Goal: Information Seeking & Learning: Learn about a topic

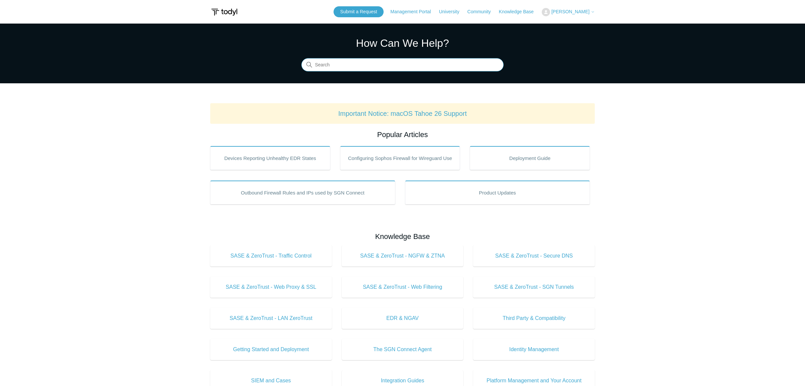
click at [379, 62] on input "Search" at bounding box center [402, 64] width 202 height 13
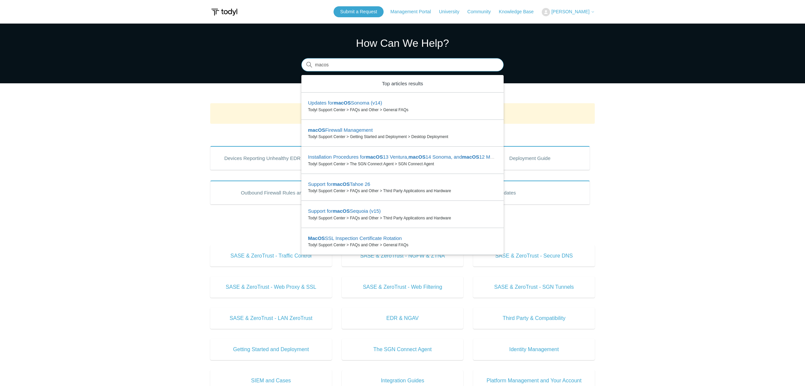
type input "macos"
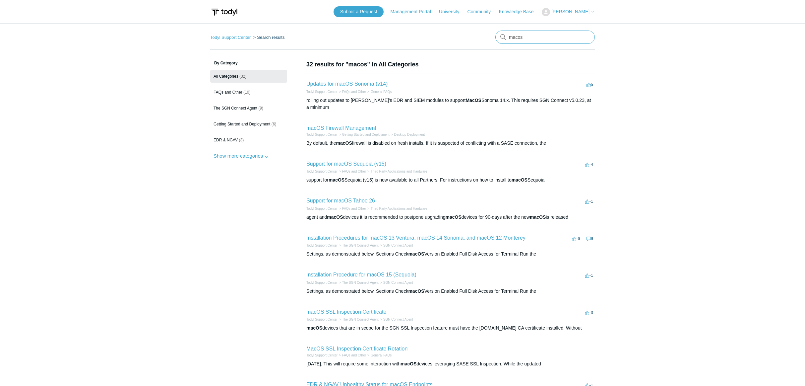
click at [518, 37] on input "macos" at bounding box center [544, 36] width 99 height 13
drag, startPoint x: 518, startPoint y: 37, endPoint x: 514, endPoint y: 36, distance: 4.7
click at [518, 37] on input "macos" at bounding box center [544, 36] width 99 height 13
type input "a"
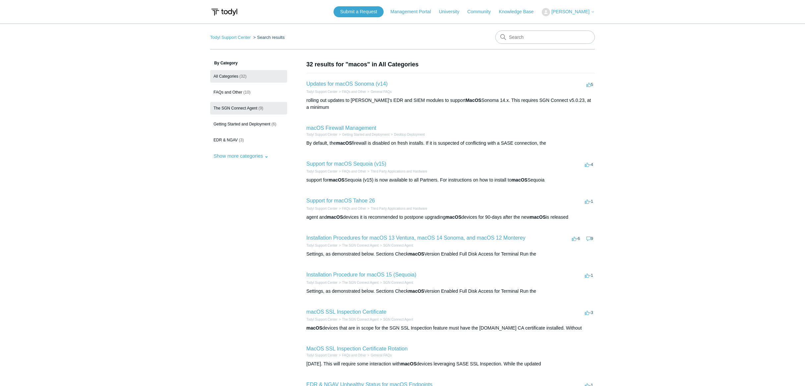
click at [234, 107] on span "The SGN Connect Agent" at bounding box center [235, 108] width 44 height 5
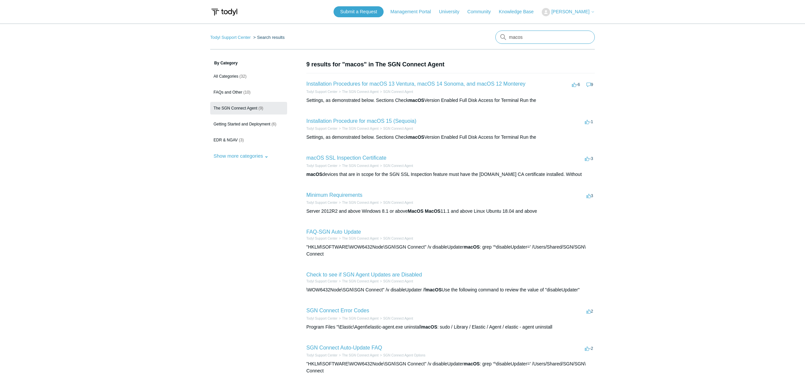
click at [536, 42] on input "macos" at bounding box center [544, 36] width 99 height 13
type input "r"
type input "release notes"
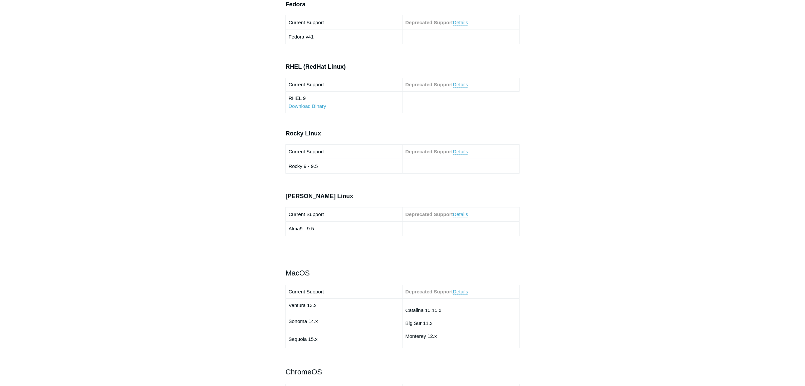
scroll to position [631, 0]
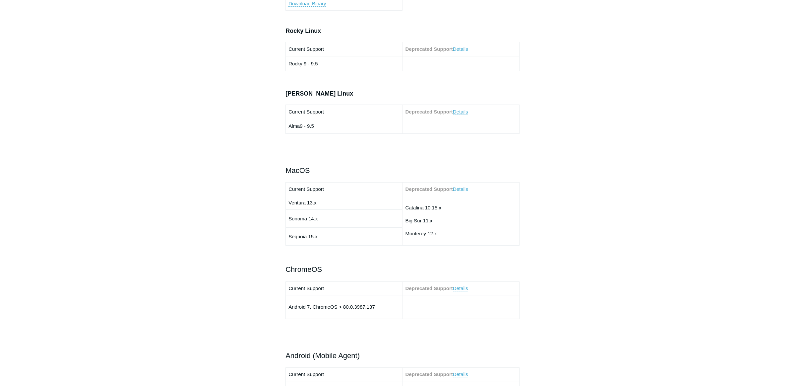
click at [462, 191] on link "Details" at bounding box center [460, 189] width 15 height 6
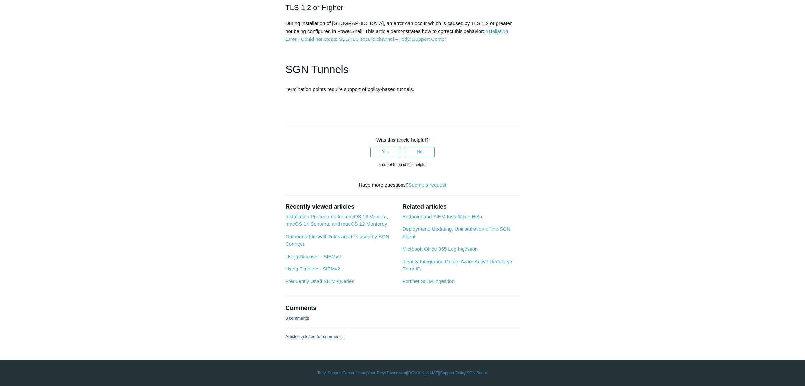
scroll to position [1992, 0]
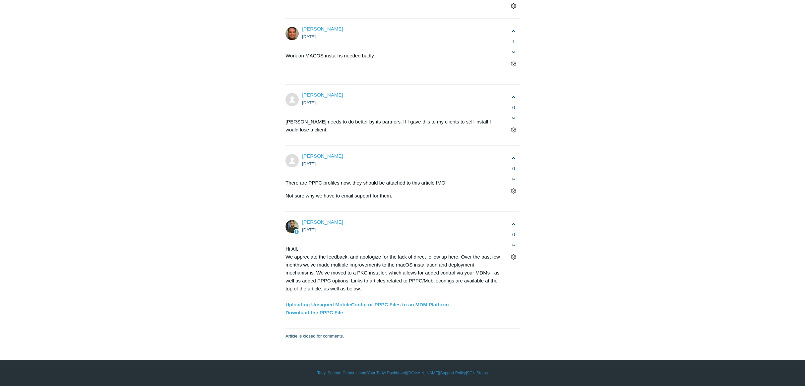
scroll to position [1983, 0]
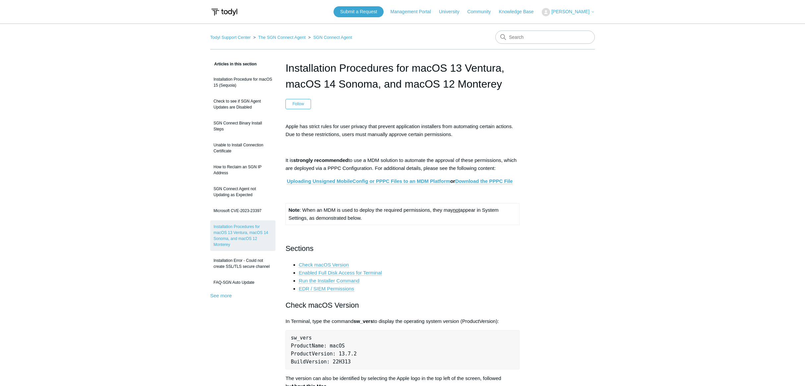
click at [280, 38] on link "The SGN Connect Agent" at bounding box center [281, 37] width 47 height 5
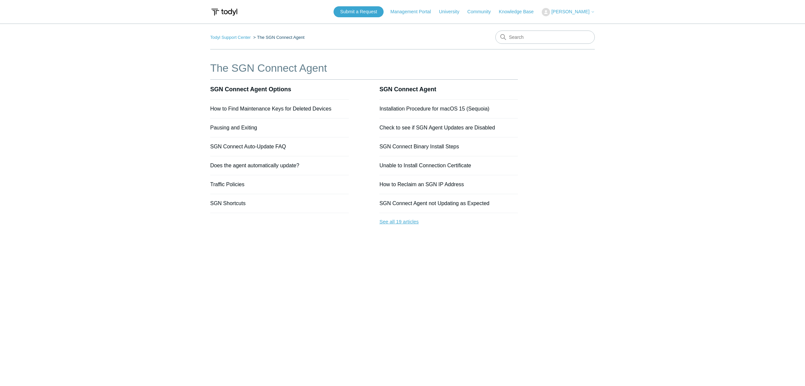
click at [397, 221] on link "See all 19 articles" at bounding box center [448, 222] width 139 height 18
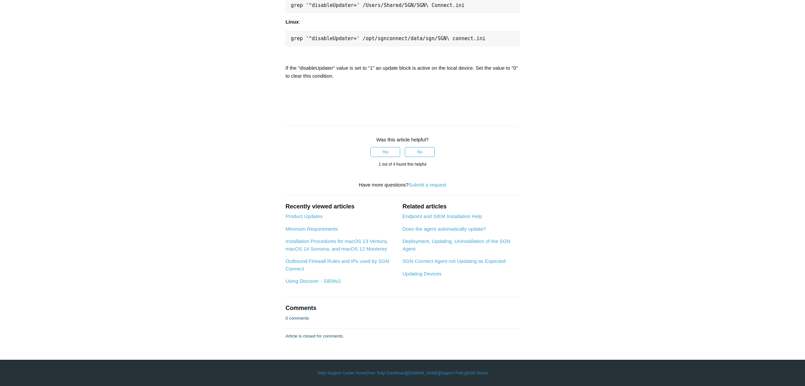
scroll to position [723, 0]
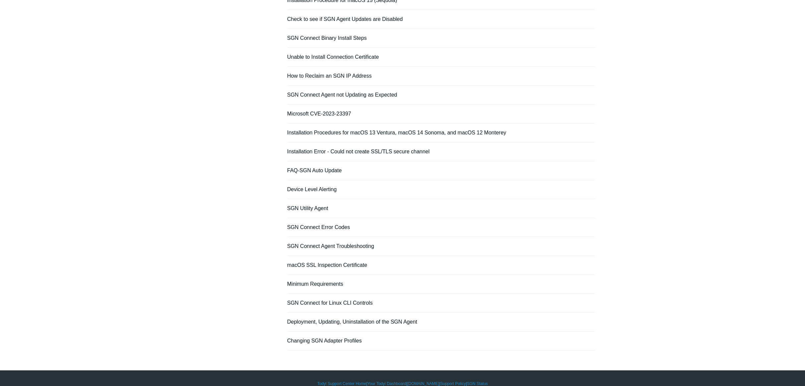
scroll to position [99, 0]
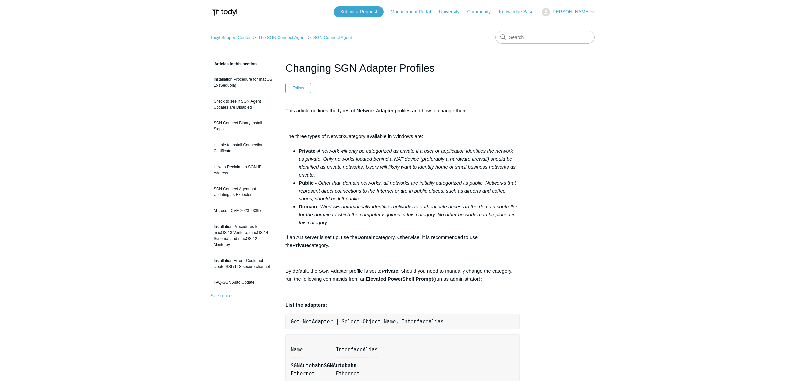
click at [120, 237] on main "Todyl Support Center The SGN Connect Agent SGN Connect Agent Articles in this s…" at bounding box center [402, 355] width 805 height 663
